Goal: Transaction & Acquisition: Purchase product/service

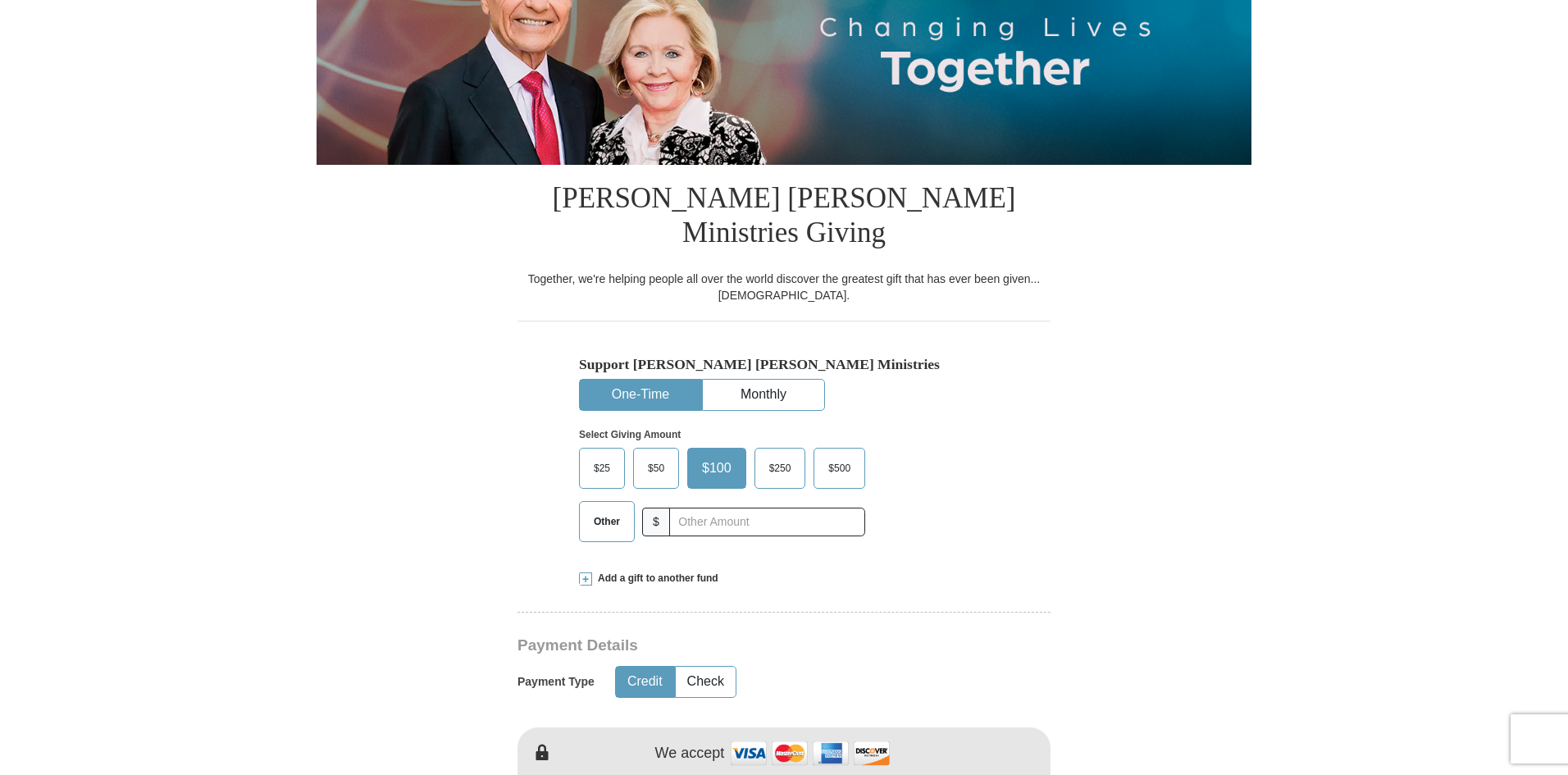
click at [648, 456] on span "$50" at bounding box center [657, 468] width 33 height 24
click at [0, 0] on input "$50" at bounding box center [0, 0] width 0 height 0
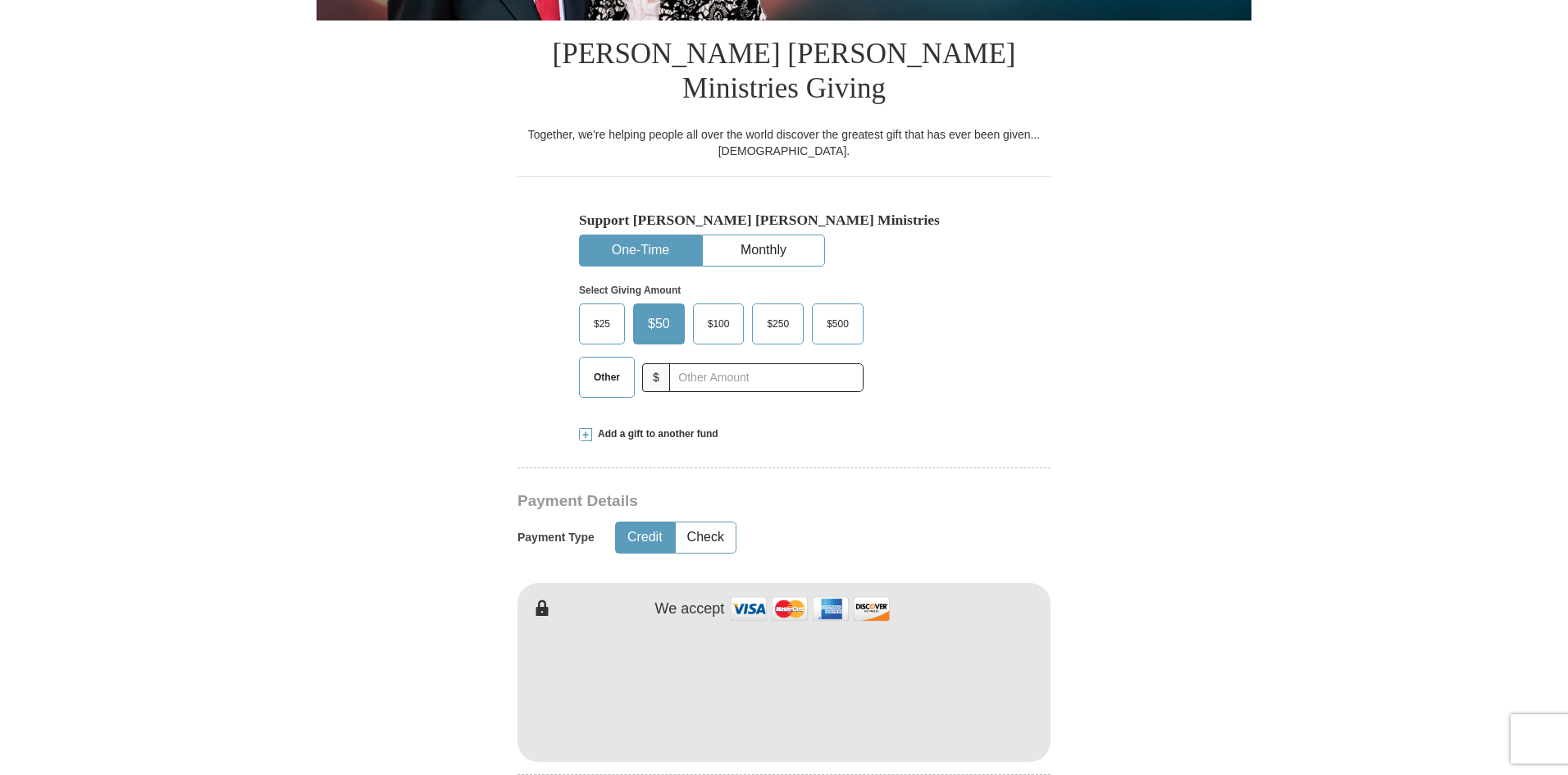
scroll to position [410, 0]
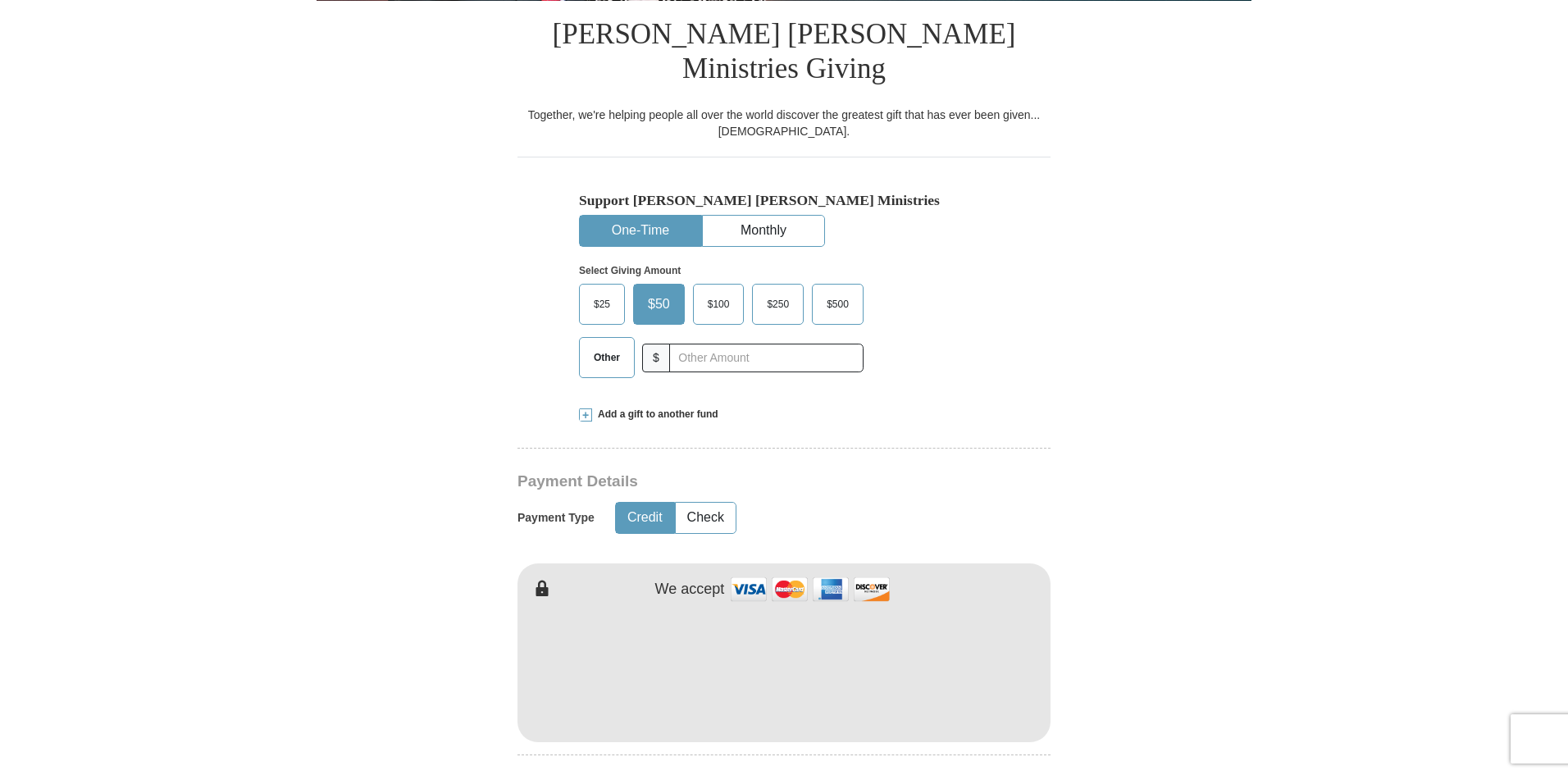
click at [636, 215] on button "One-Time" at bounding box center [641, 230] width 121 height 30
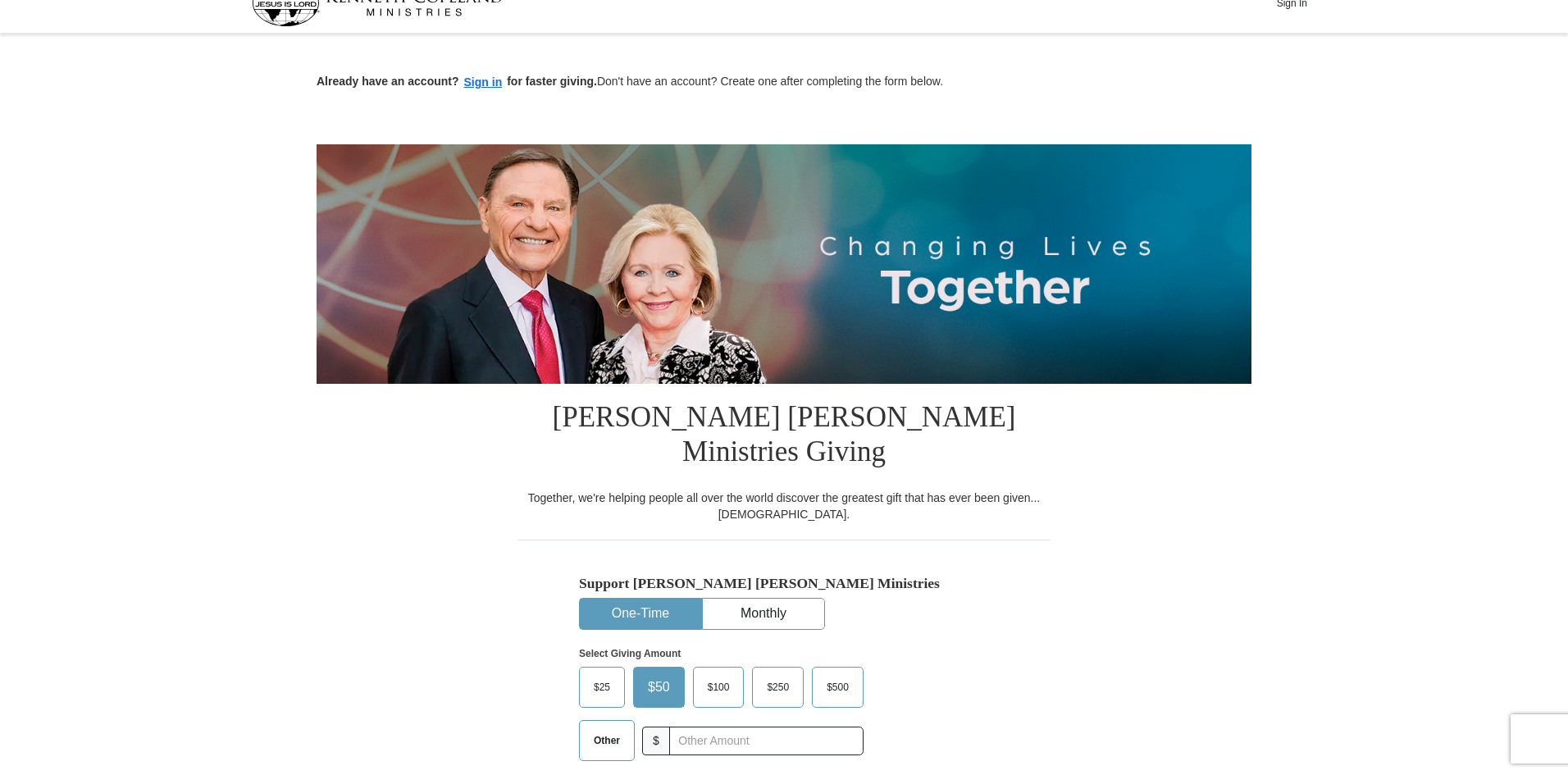
scroll to position [0, 0]
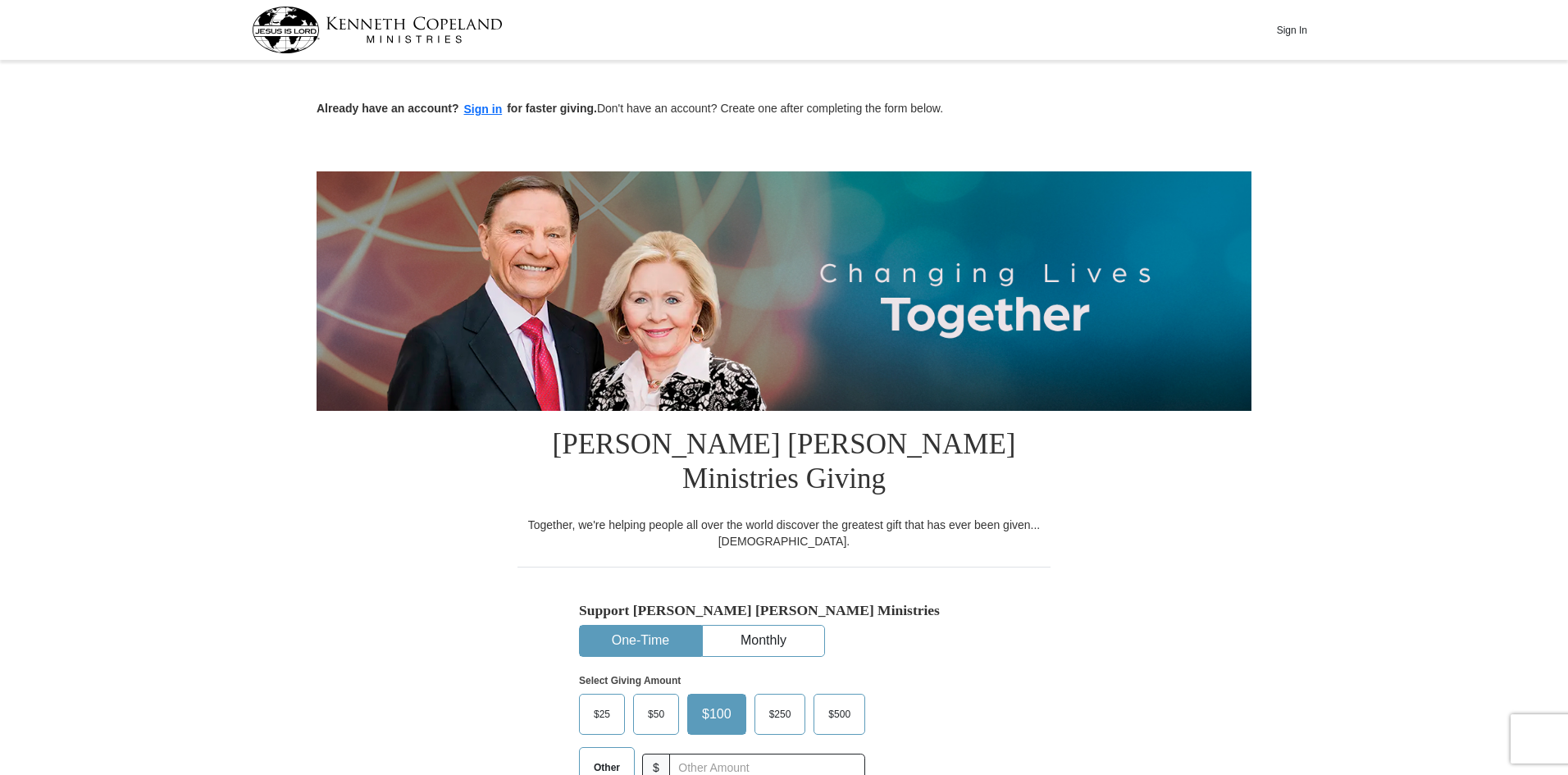
click at [1292, 30] on button "Sign In" at bounding box center [1292, 30] width 49 height 25
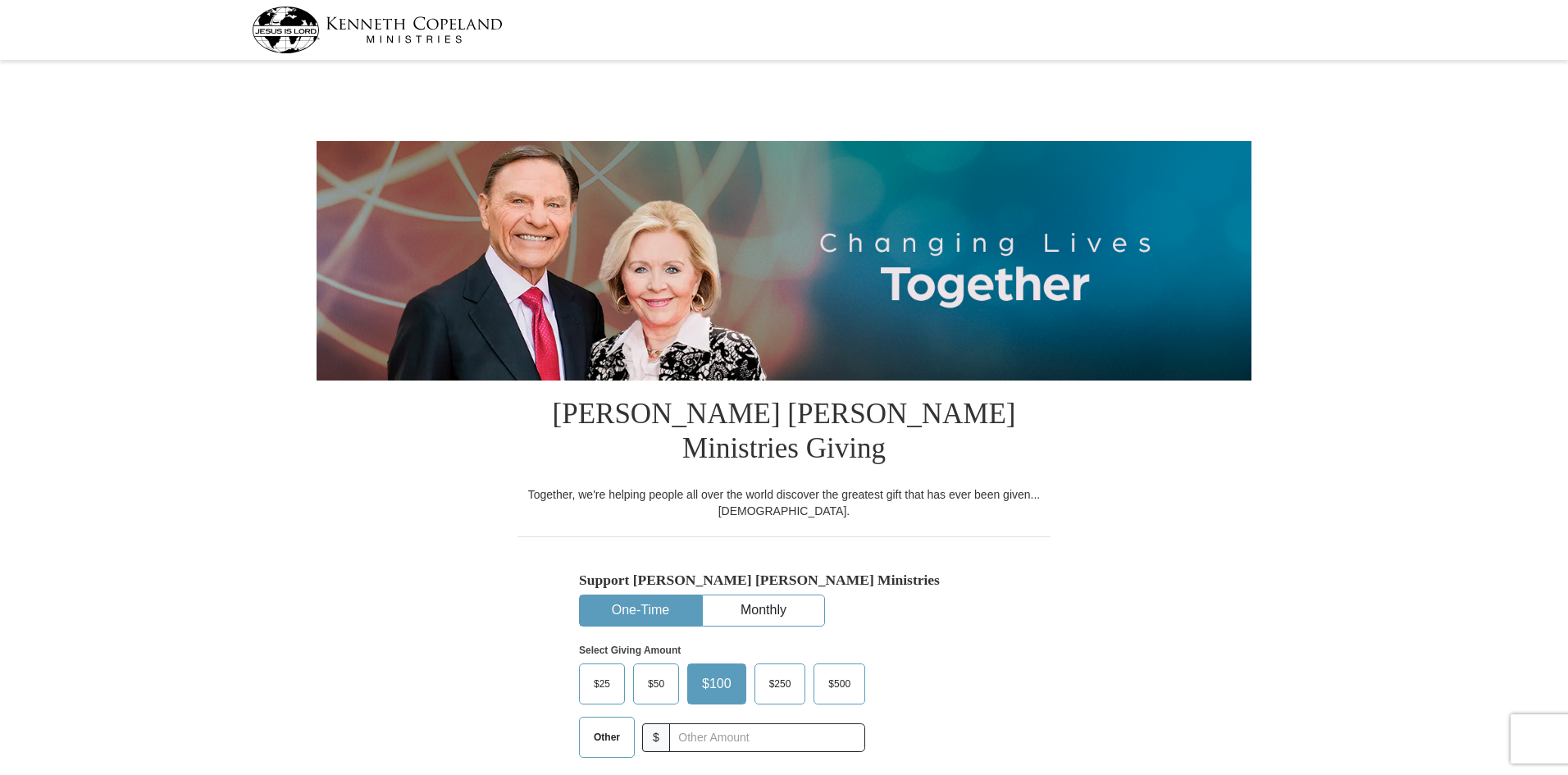
select select "MO"
click at [651, 671] on span "$50" at bounding box center [657, 683] width 33 height 24
click at [0, 0] on input "$50" at bounding box center [0, 0] width 0 height 0
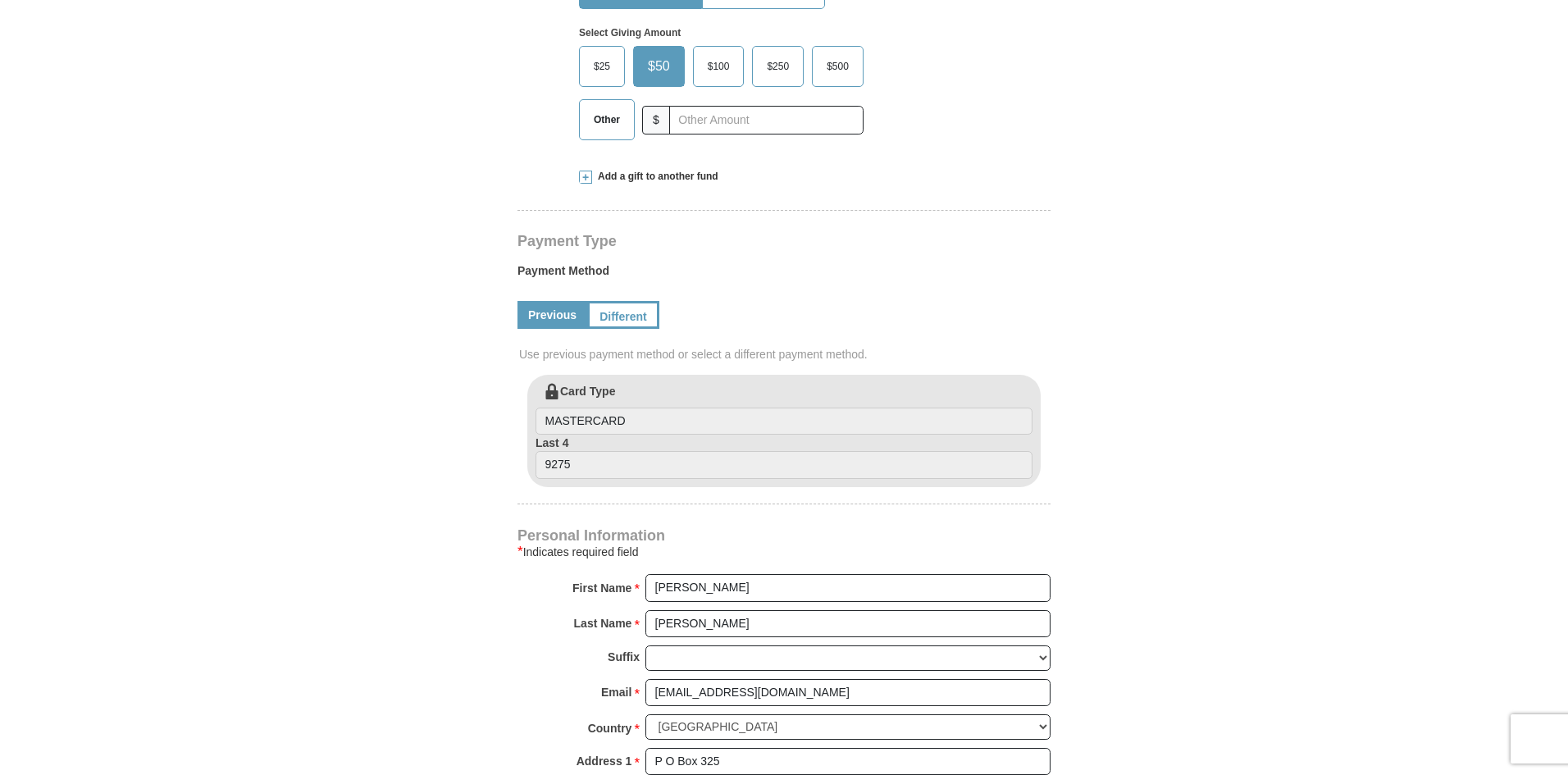
scroll to position [656, 0]
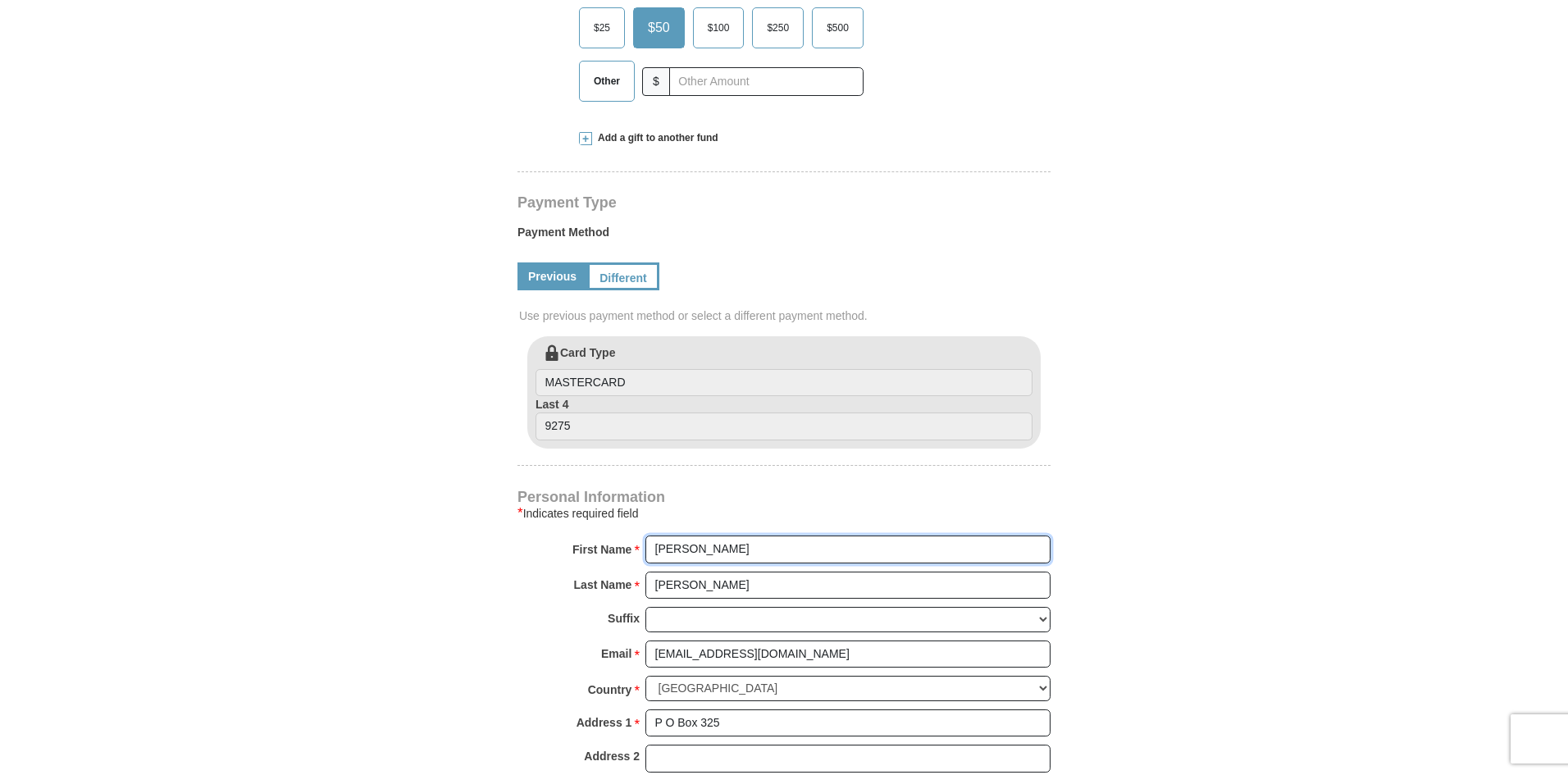
click at [728, 535] on input "Martha" at bounding box center [849, 549] width 405 height 27
type input "Marty"
click at [402, 606] on form "Kenneth Copeland Ministries Giving Together, we're helping people all over the …" at bounding box center [783, 315] width 935 height 1811
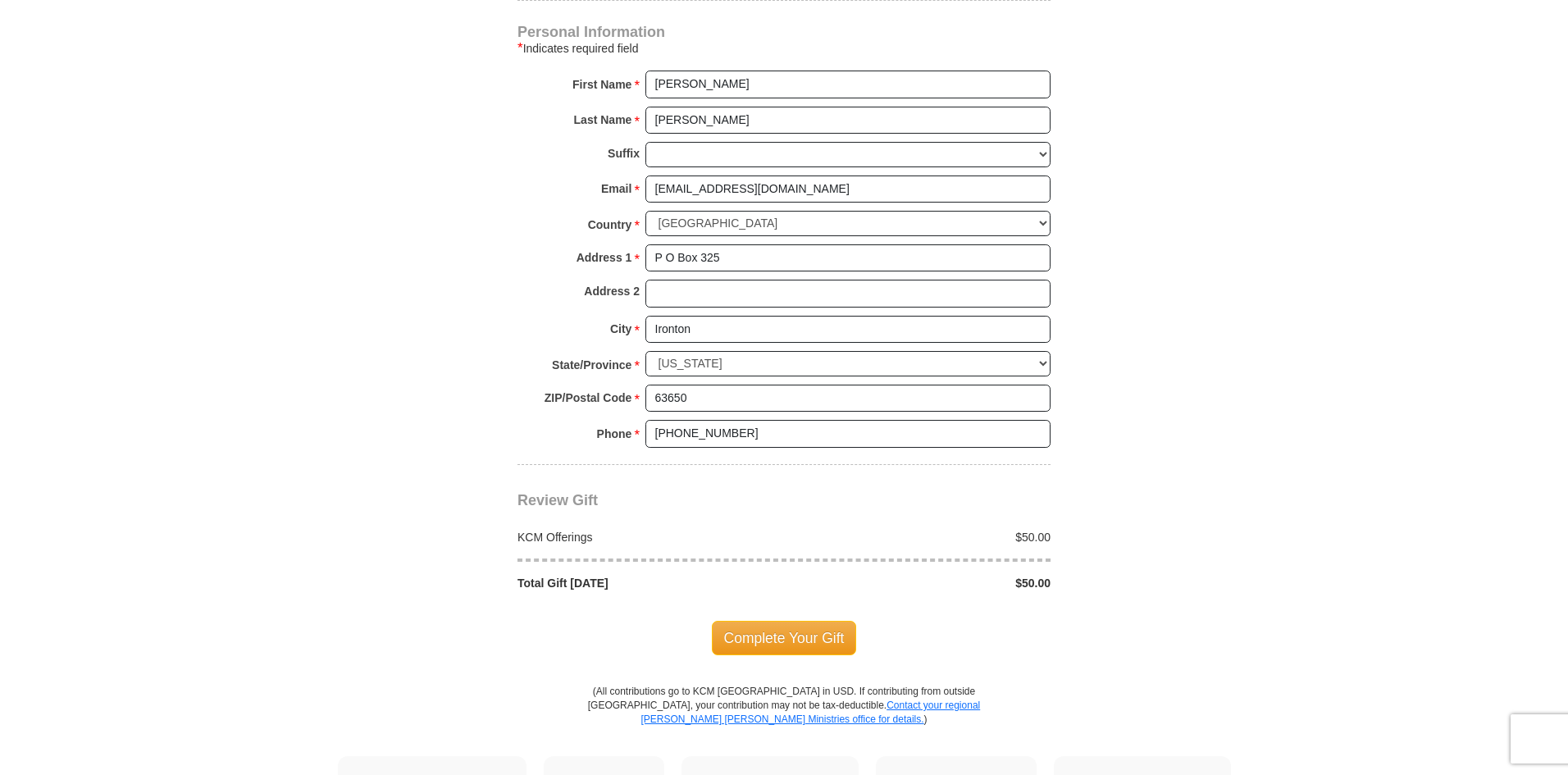
scroll to position [1230, 0]
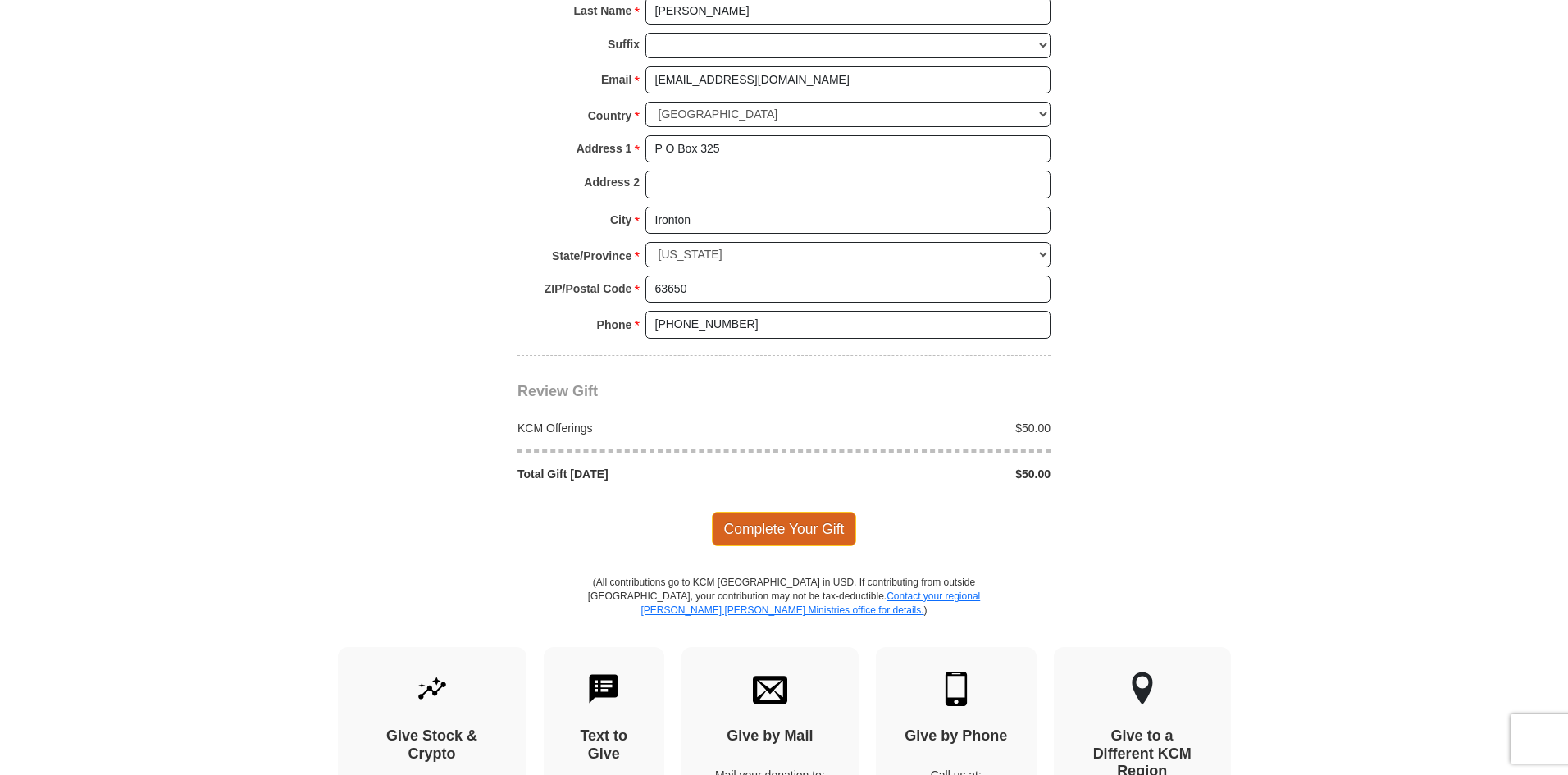
click at [812, 512] on span "Complete Your Gift" at bounding box center [784, 528] width 145 height 34
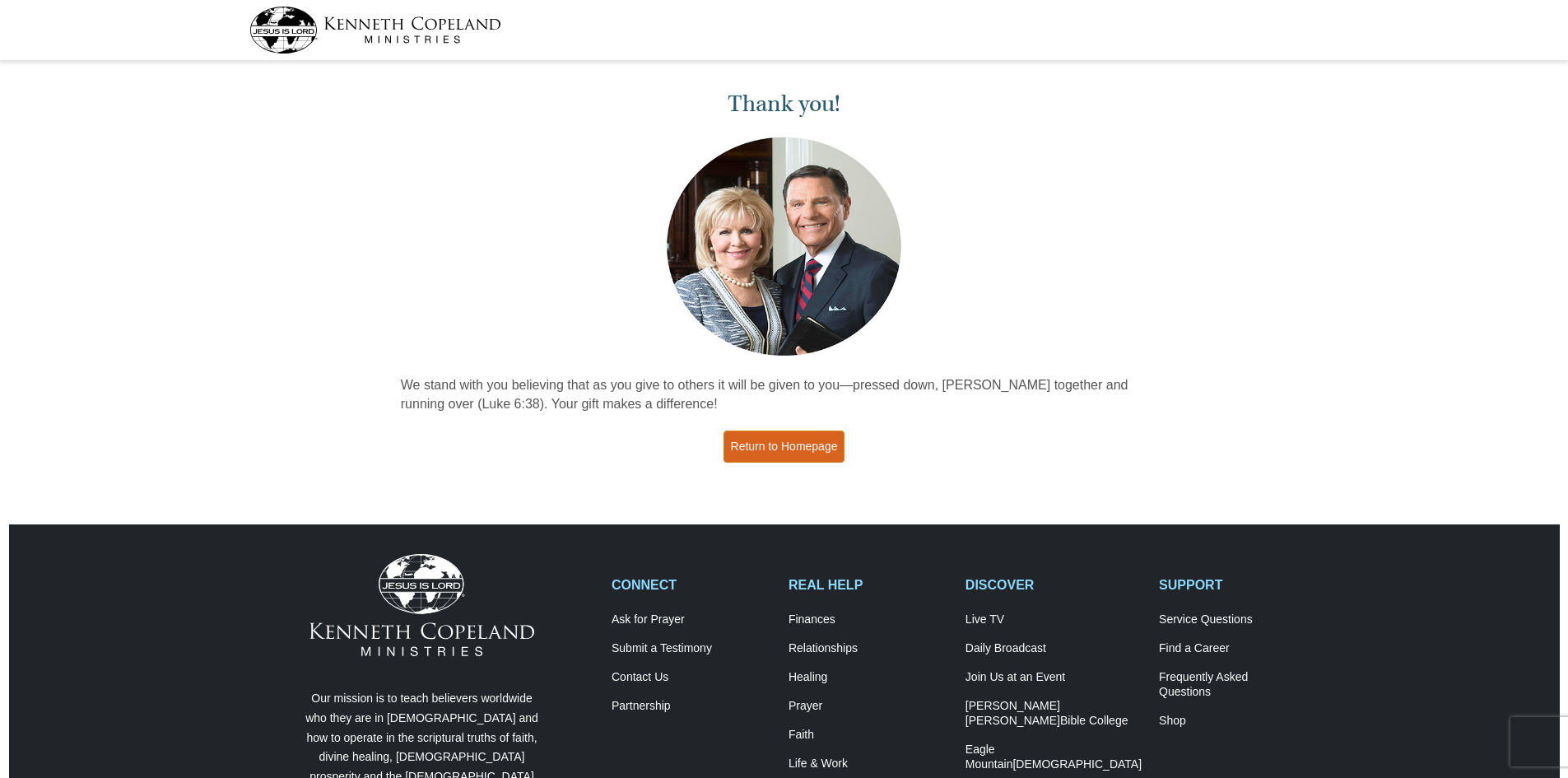
click at [783, 449] on link "Return to Homepage" at bounding box center [784, 446] width 122 height 32
